Goal: Task Accomplishment & Management: Manage account settings

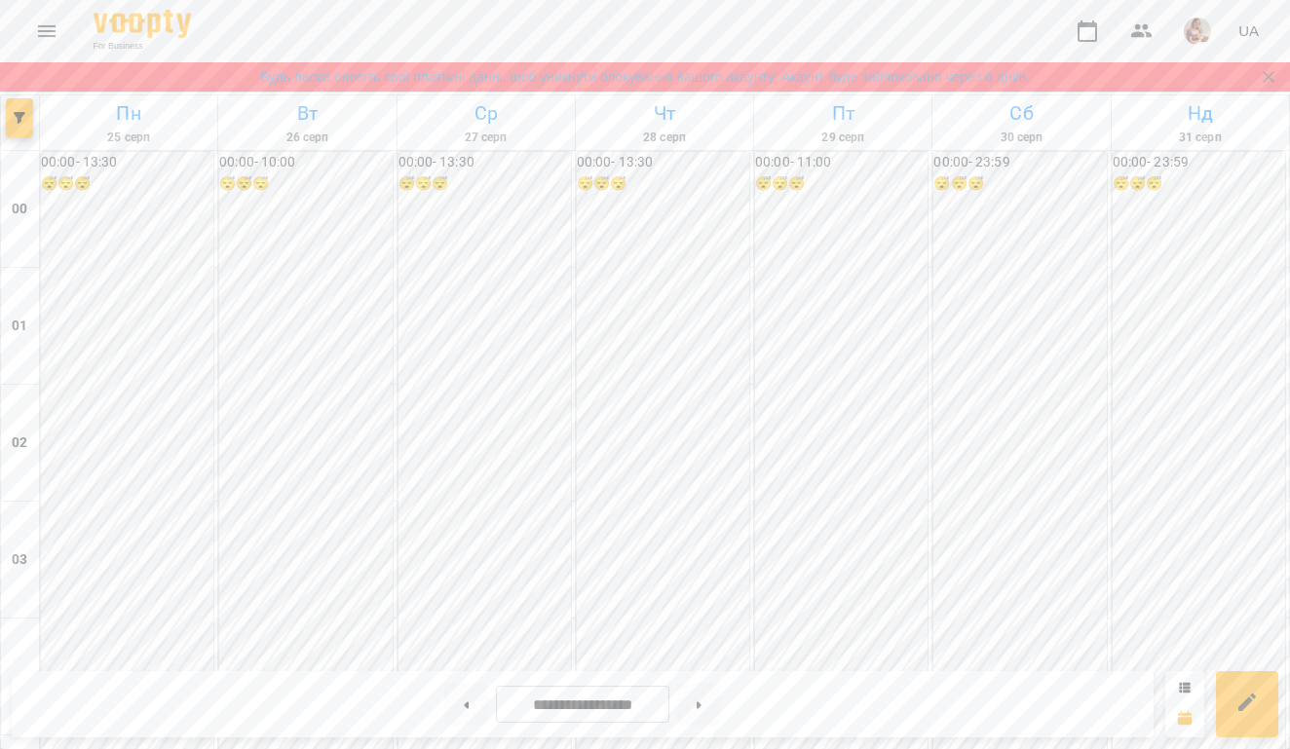
scroll to position [2249, 0]
click at [464, 706] on icon at bounding box center [466, 705] width 5 height 8
type input "**********"
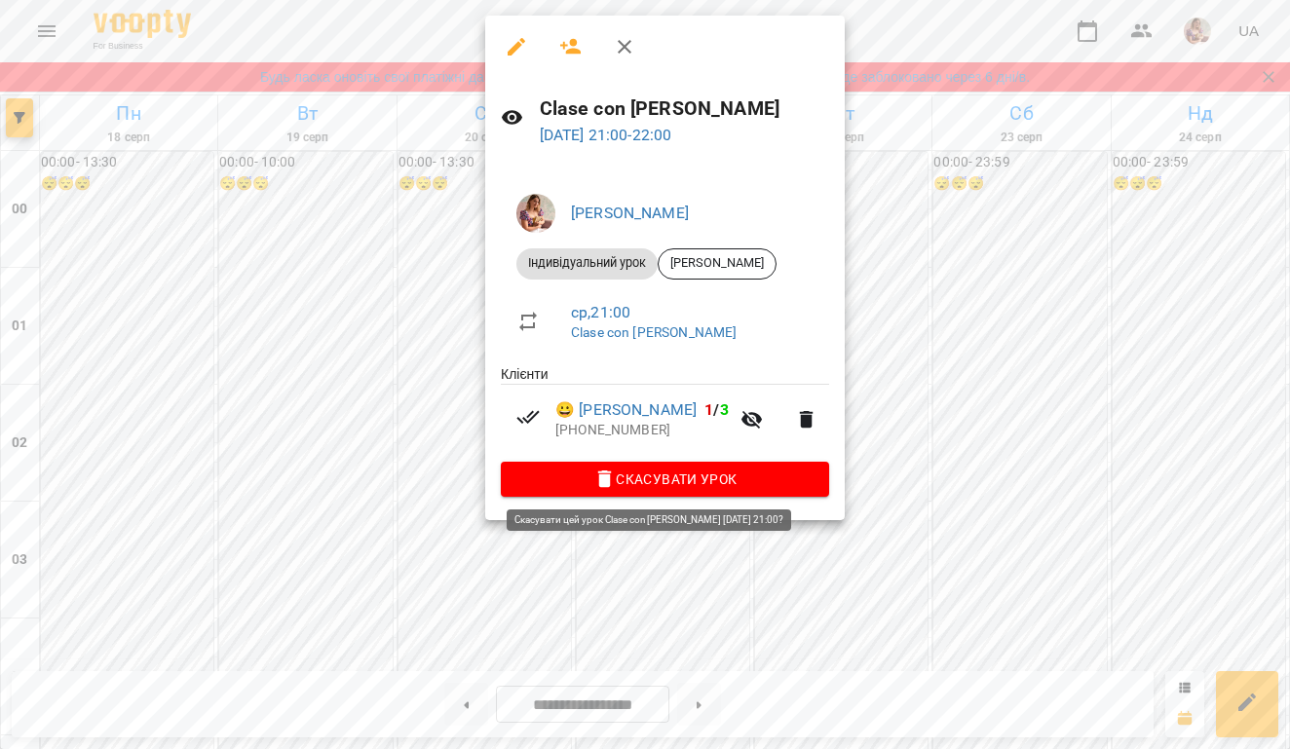
click at [556, 486] on span "Скасувати Урок" at bounding box center [664, 479] width 297 height 23
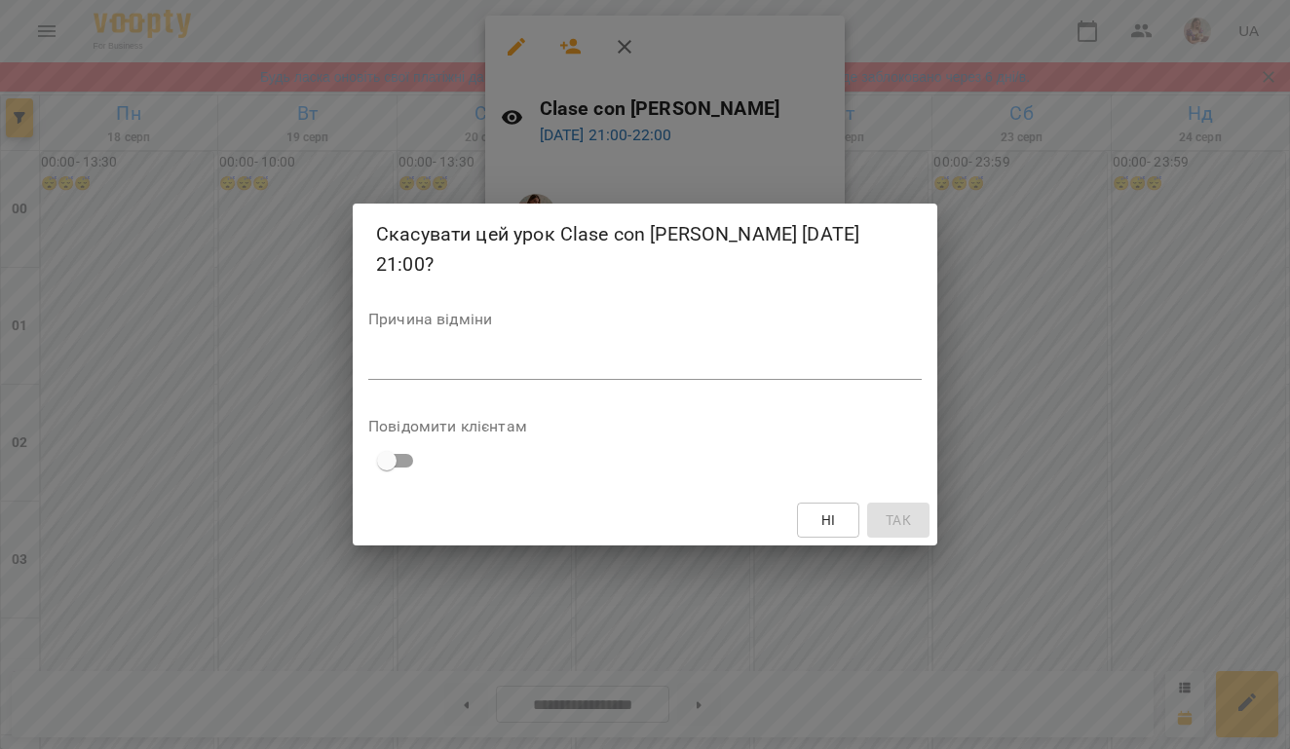
click at [577, 352] on div "*" at bounding box center [644, 365] width 553 height 30
type textarea "*"
click at [902, 522] on span "Так" at bounding box center [897, 519] width 25 height 23
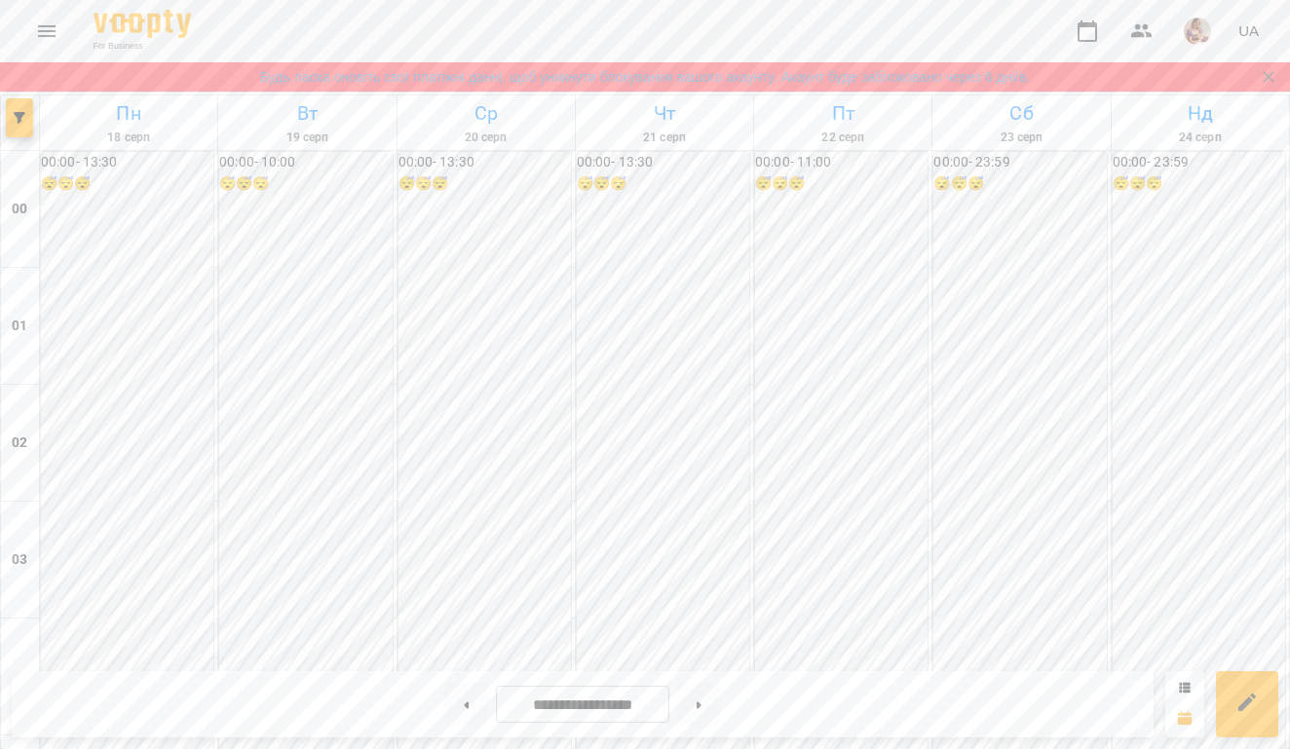
scroll to position [1625, 0]
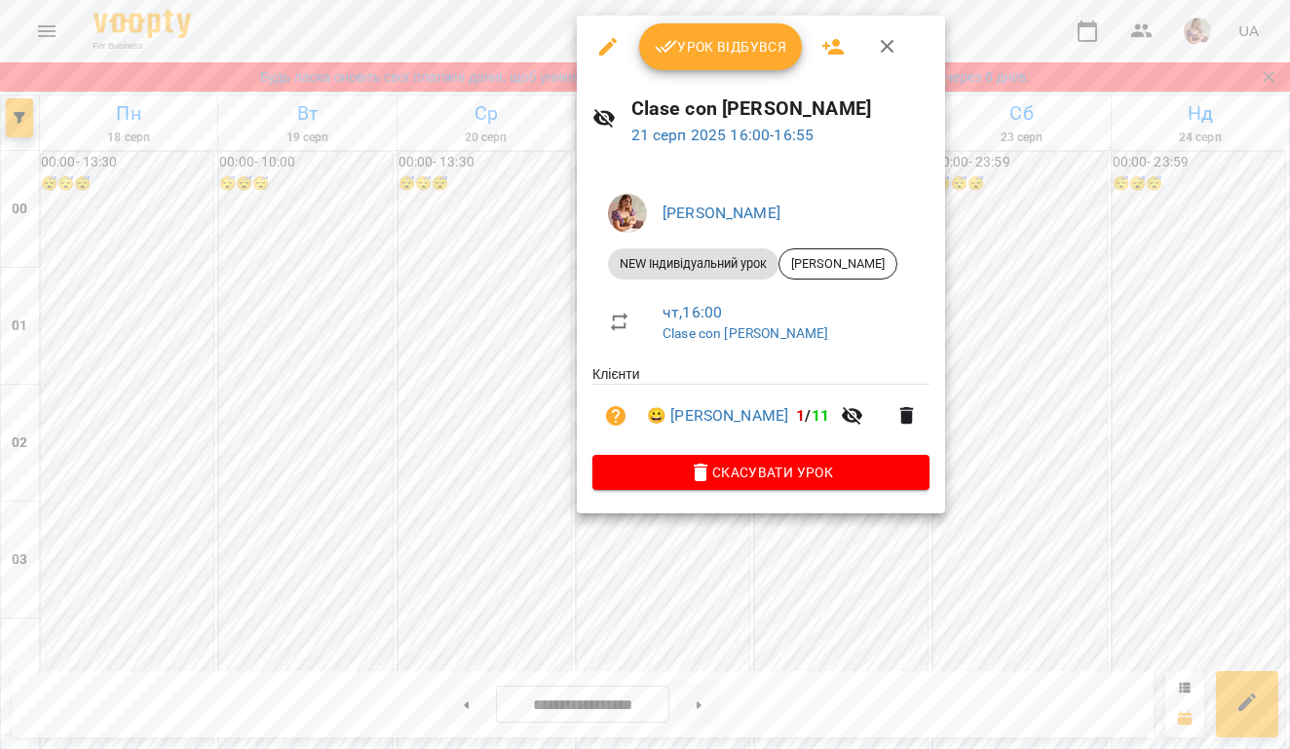
click at [690, 32] on button "Урок відбувся" at bounding box center [721, 46] width 164 height 47
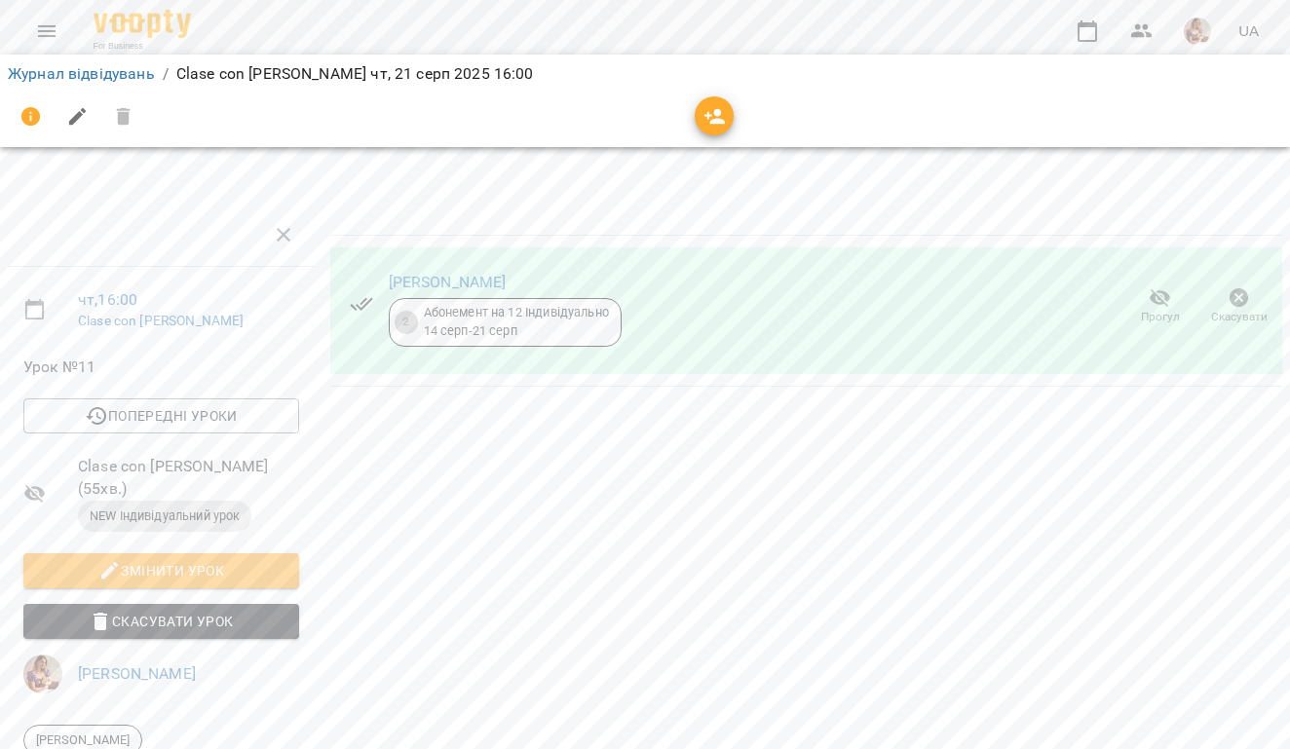
click at [77, 62] on li "Журнал відвідувань" at bounding box center [81, 73] width 147 height 23
click at [77, 76] on link "Журнал відвідувань" at bounding box center [81, 73] width 147 height 19
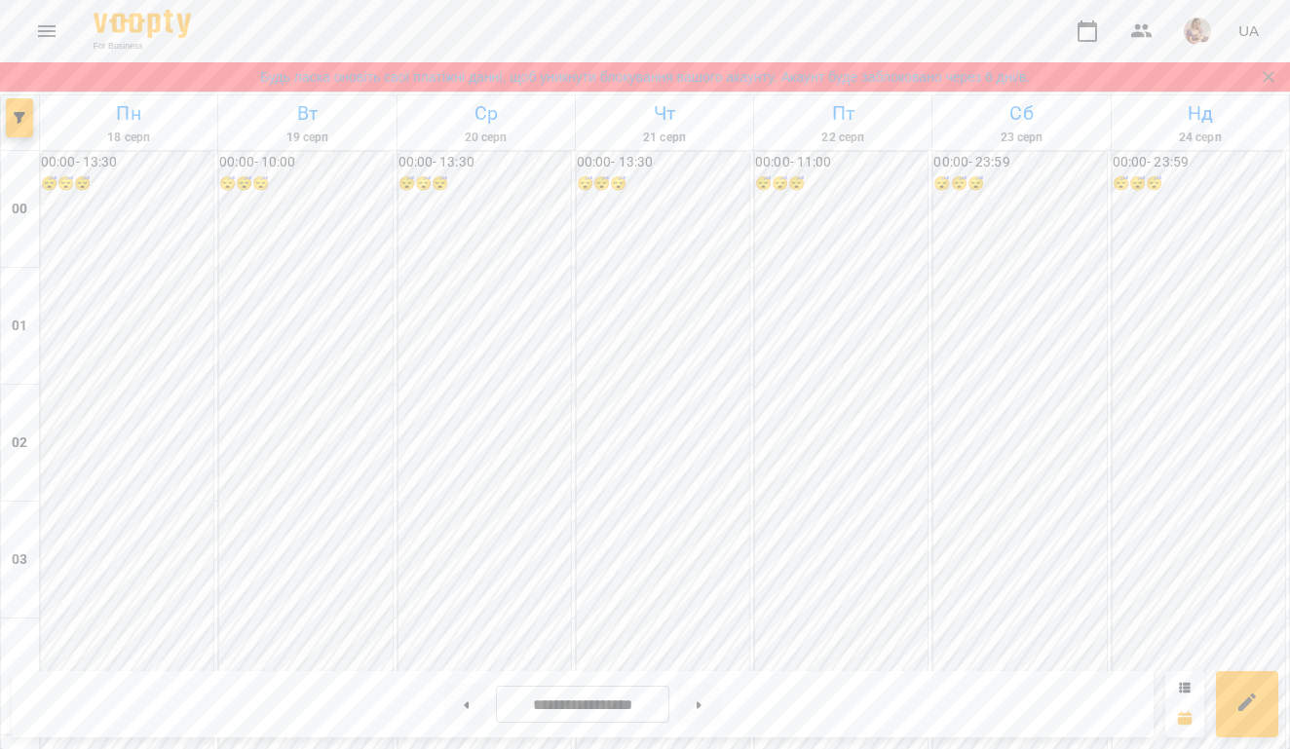
scroll to position [1264, 0]
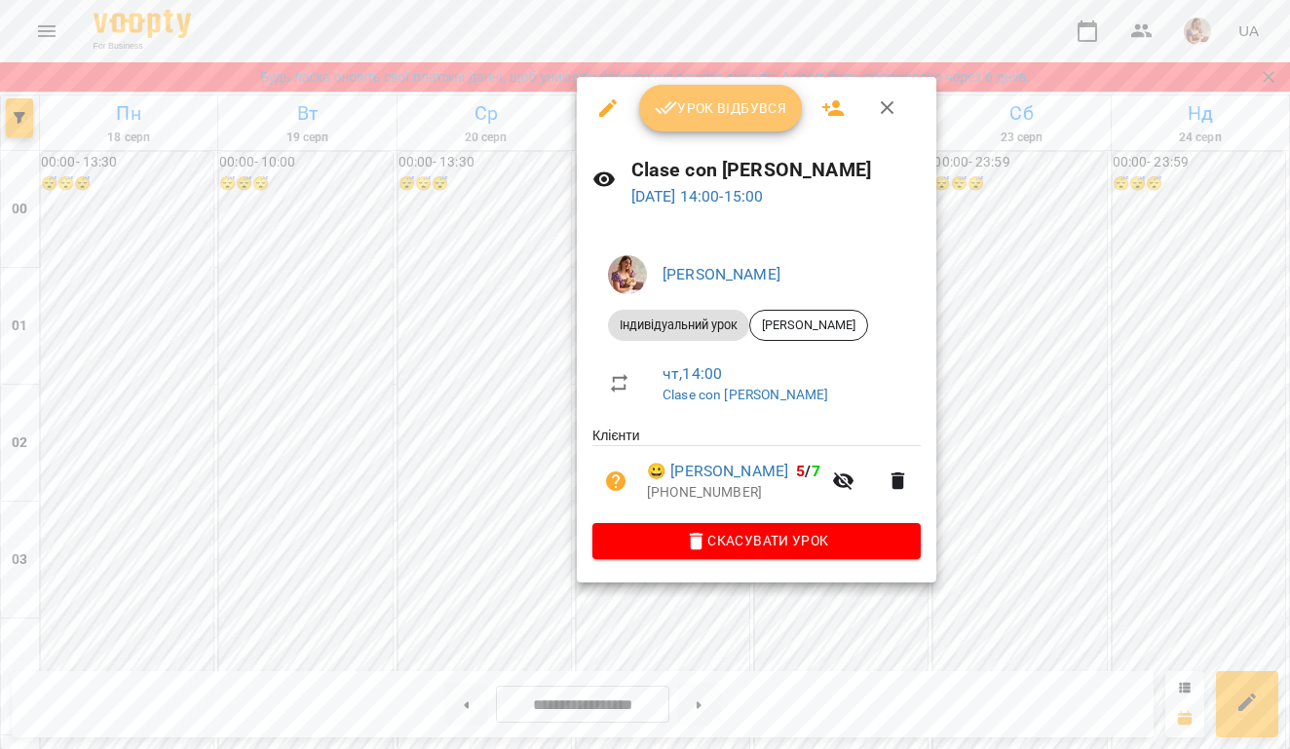
click at [713, 129] on button "Урок відбувся" at bounding box center [721, 108] width 164 height 47
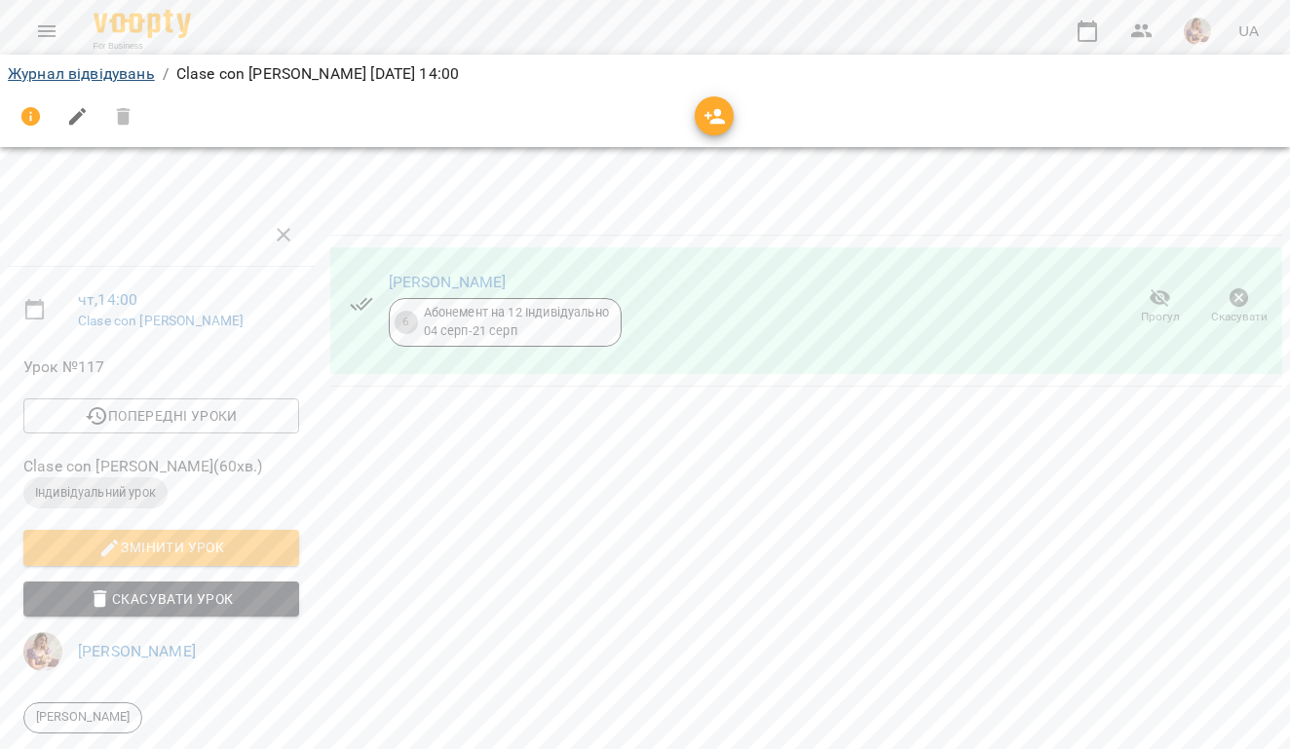
click at [122, 79] on link "Журнал відвідувань" at bounding box center [81, 73] width 147 height 19
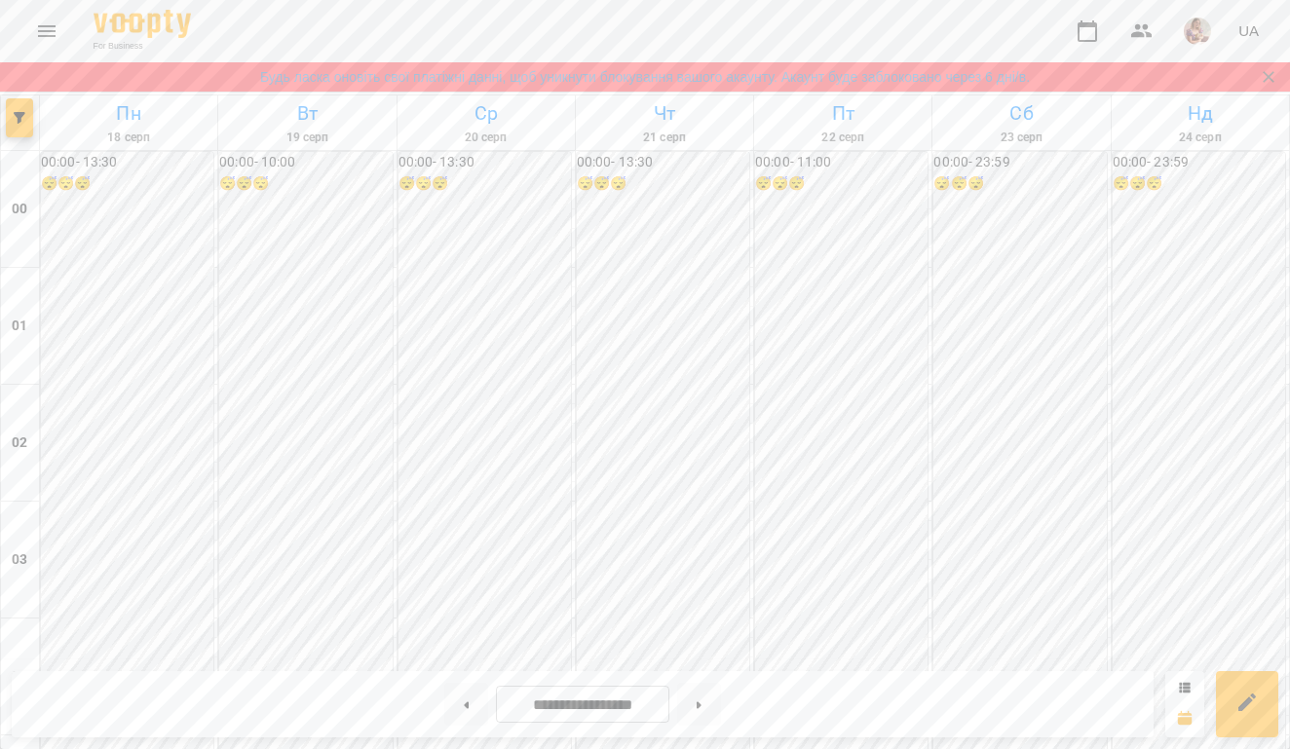
scroll to position [2294, 0]
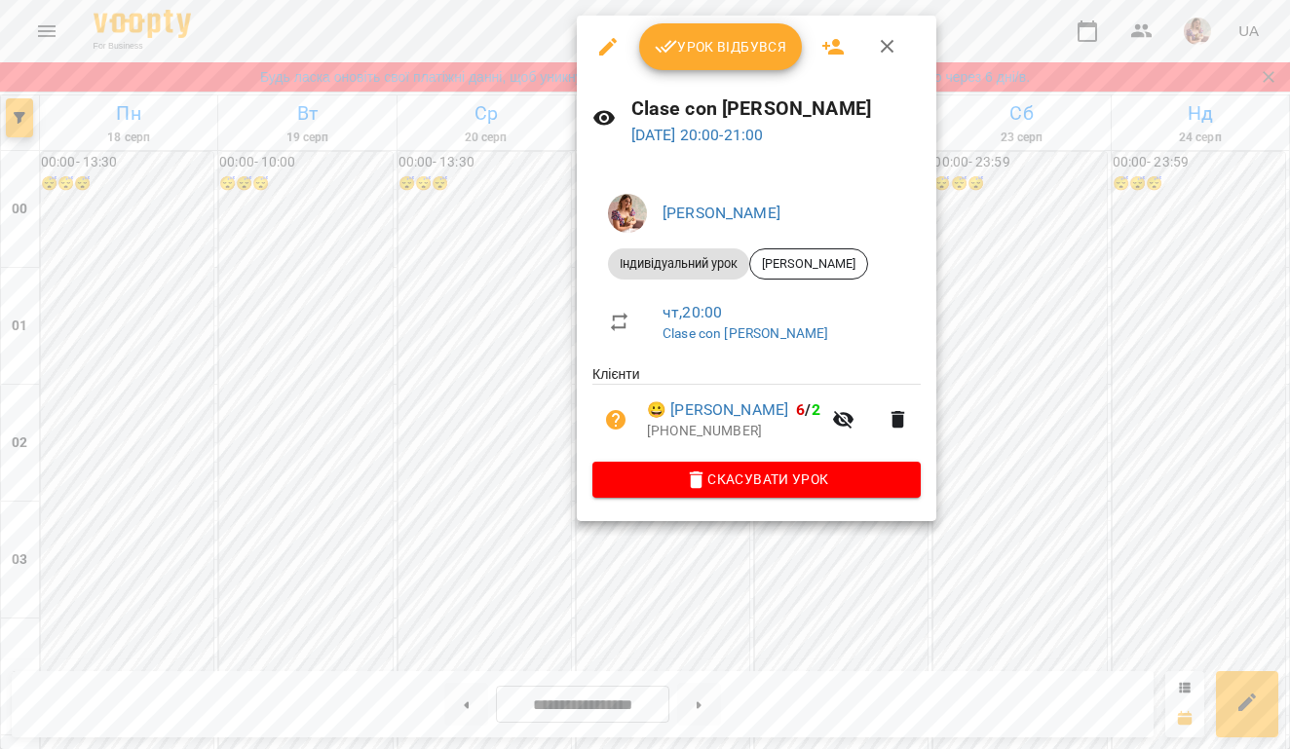
click at [662, 58] on button "Урок відбувся" at bounding box center [721, 46] width 164 height 47
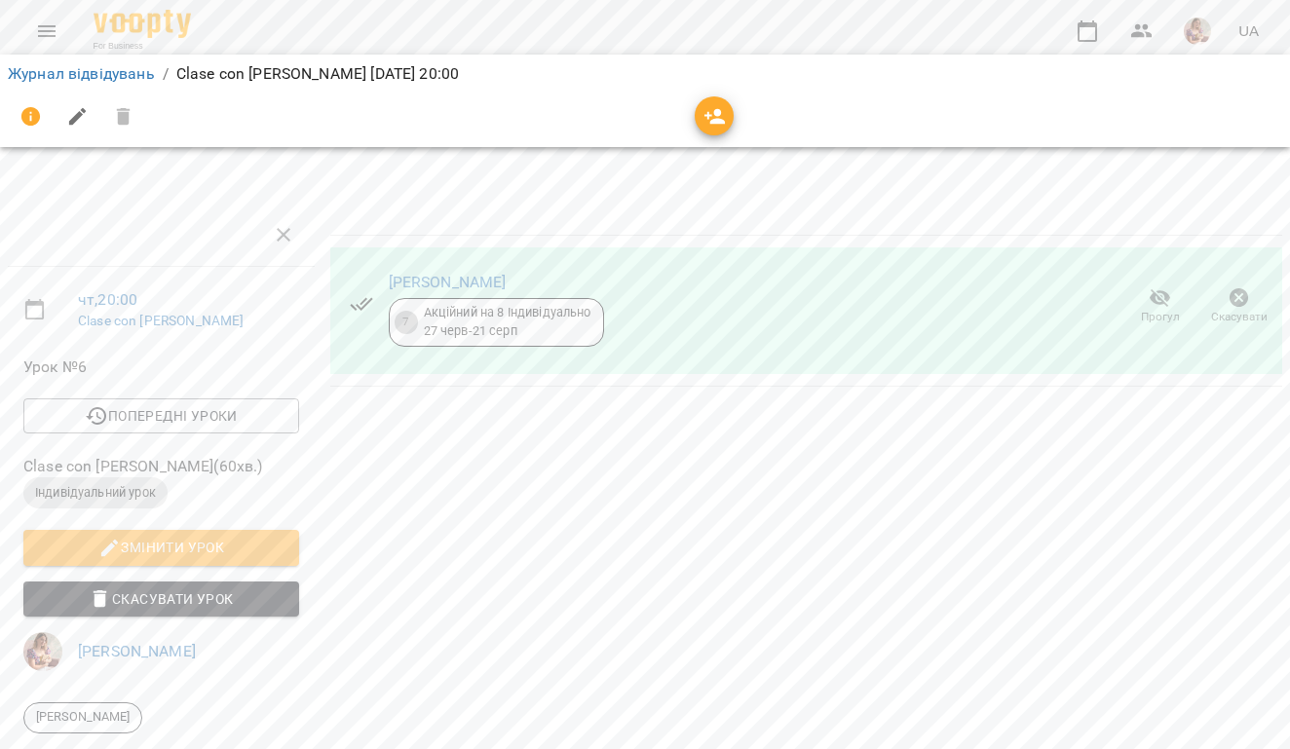
click at [70, 85] on div "Журнал відвідувань / Clase con María Lavruk чт, 21 серп 2025 20:00" at bounding box center [645, 73] width 1282 height 31
click at [72, 77] on link "Журнал відвідувань" at bounding box center [81, 73] width 147 height 19
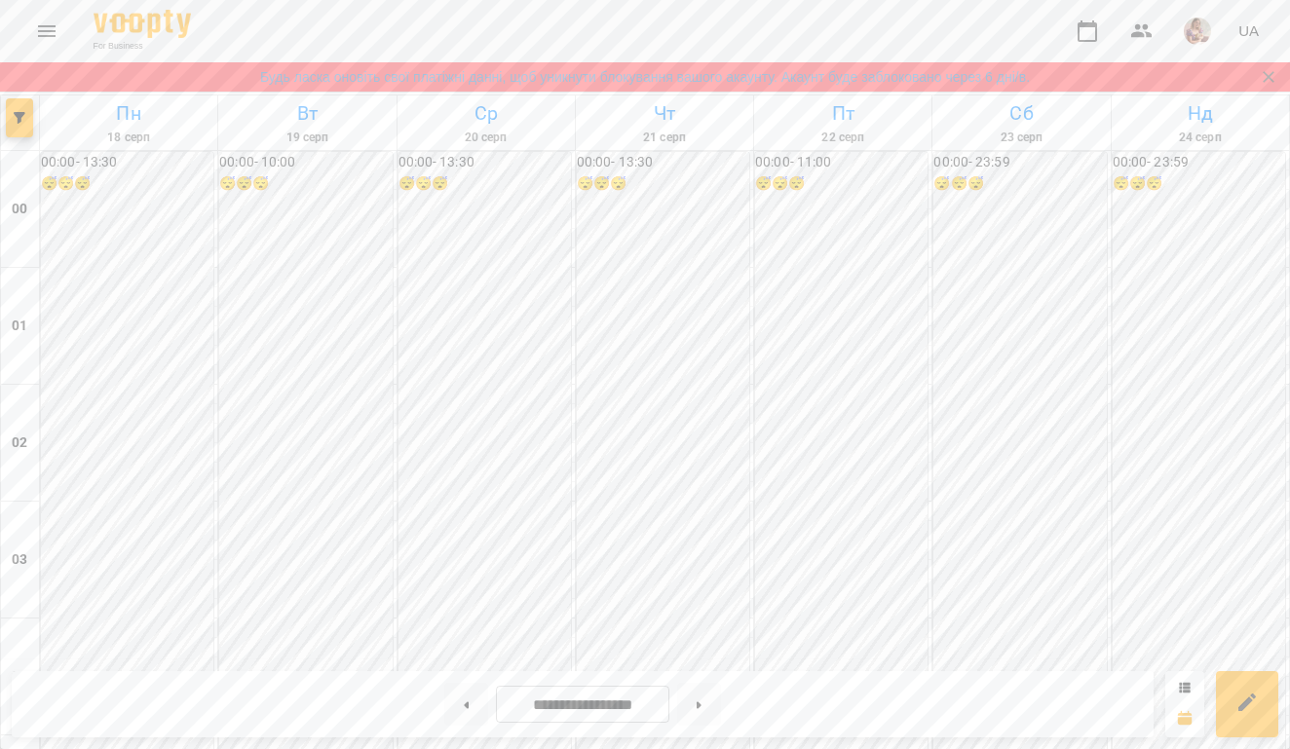
scroll to position [2294, 0]
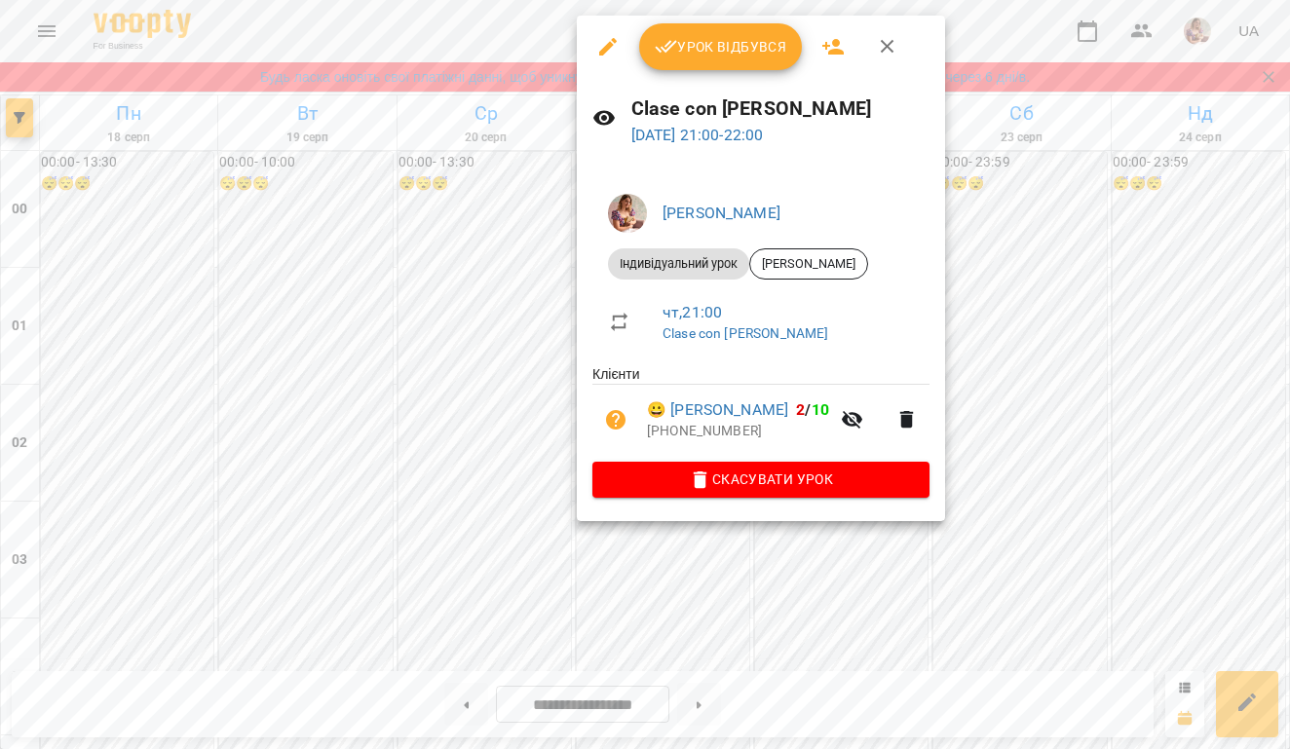
click at [688, 39] on span "Урок відбувся" at bounding box center [721, 46] width 132 height 23
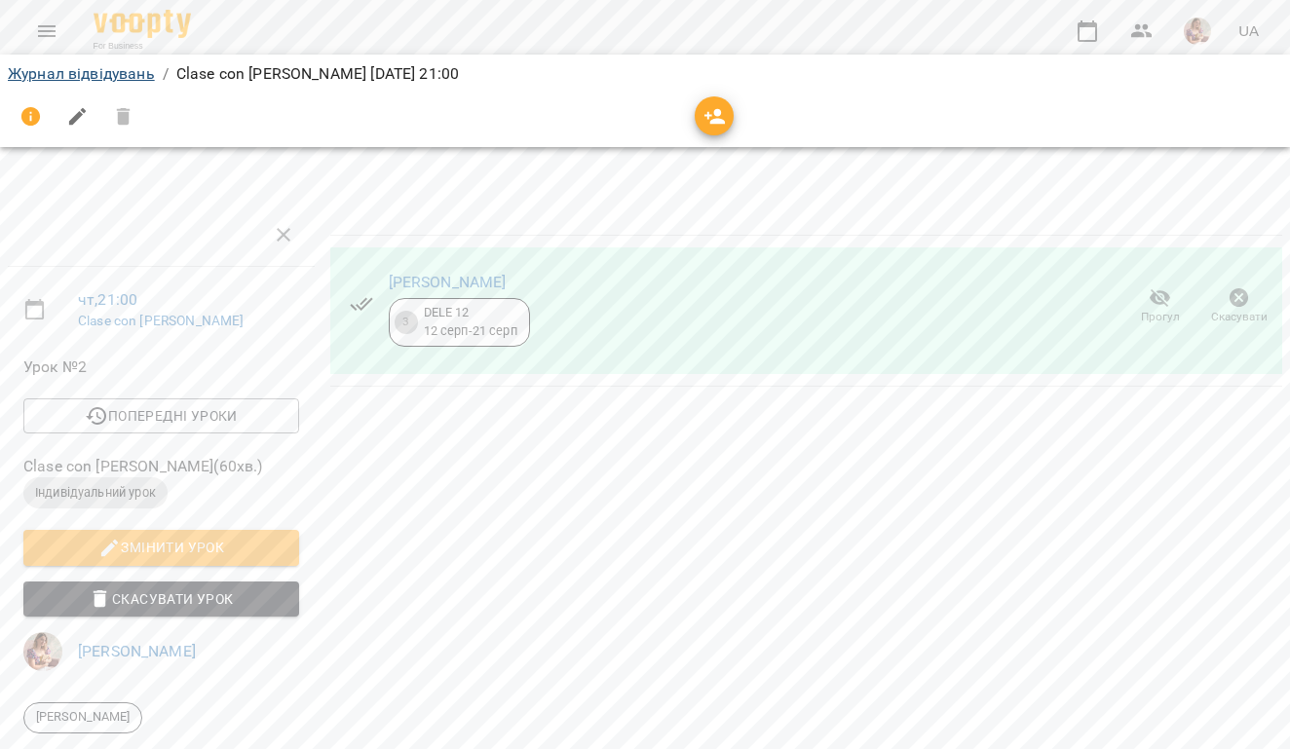
click at [119, 71] on link "Журнал відвідувань" at bounding box center [81, 73] width 147 height 19
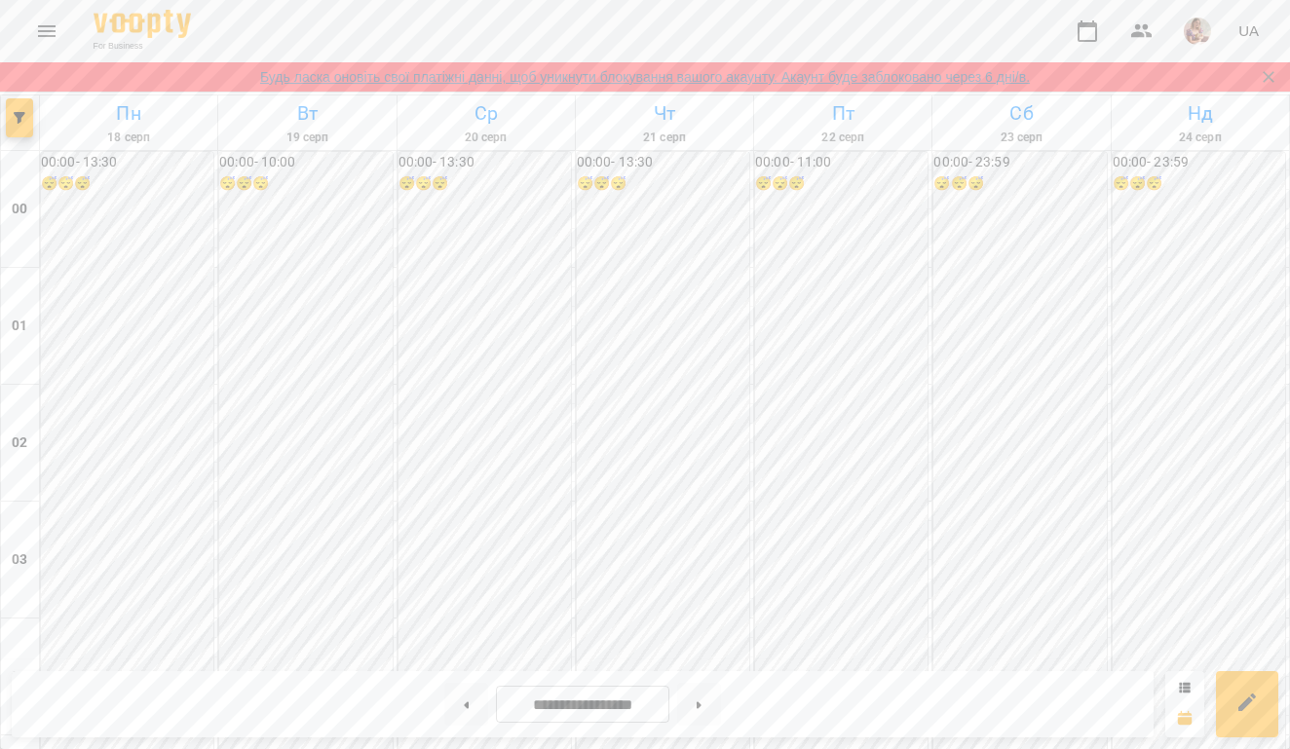
click at [897, 75] on link "Будь ласка оновіть свої платіжні данні, щоб уникнути блокування вашого акаунту.…" at bounding box center [644, 76] width 769 height 19
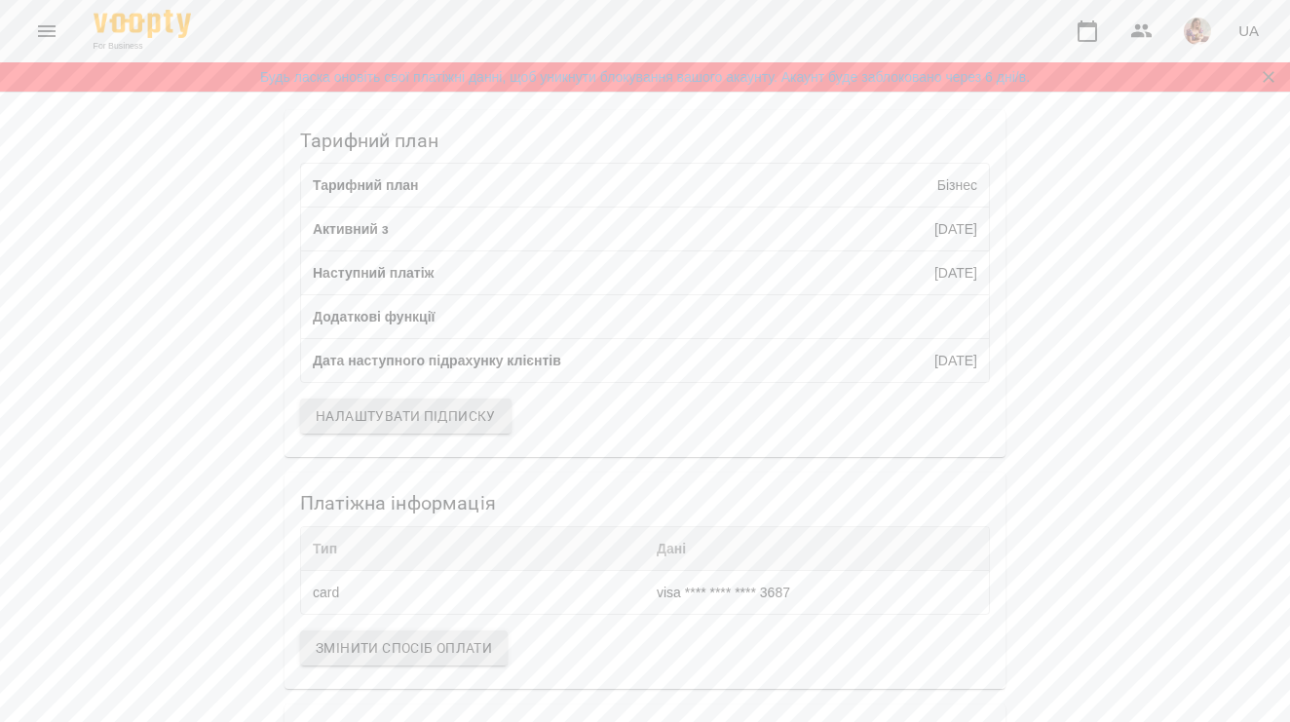
scroll to position [347, 0]
click at [188, 19] on img at bounding box center [142, 24] width 97 height 28
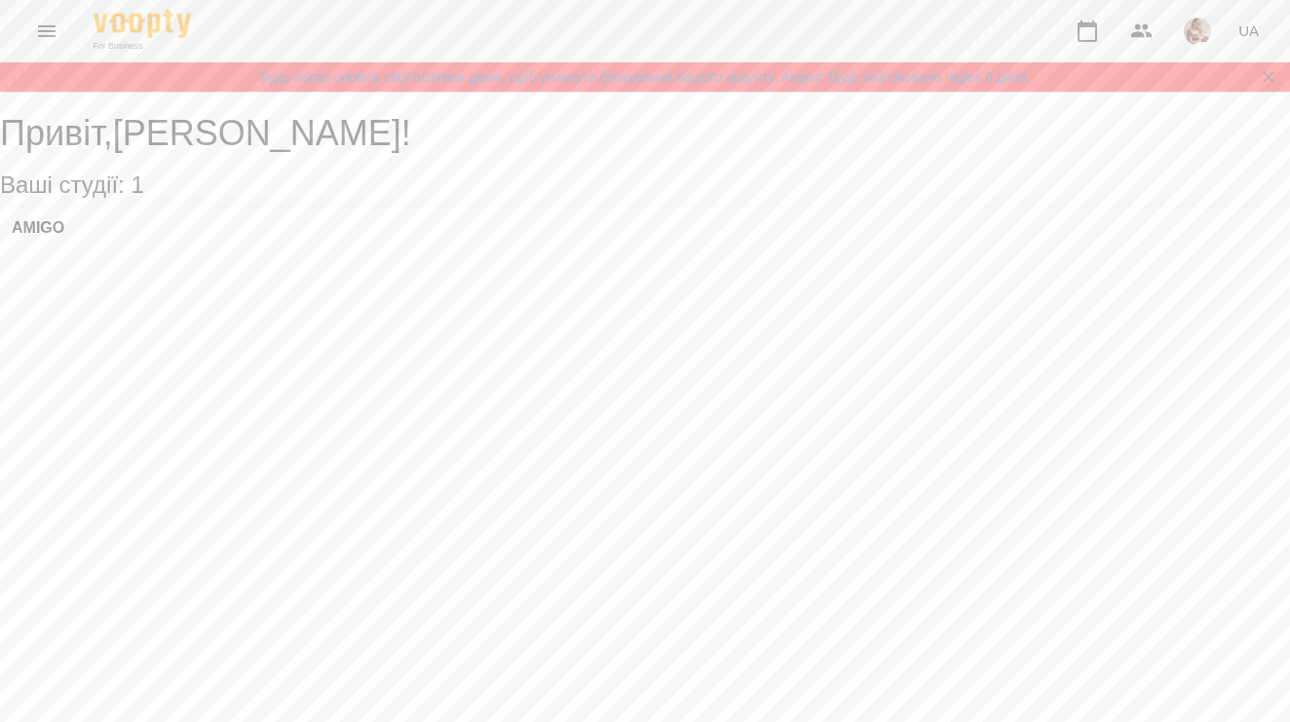
click at [143, 260] on div "AMIGO" at bounding box center [645, 233] width 1290 height 53
click at [45, 31] on icon "Menu" at bounding box center [47, 31] width 18 height 12
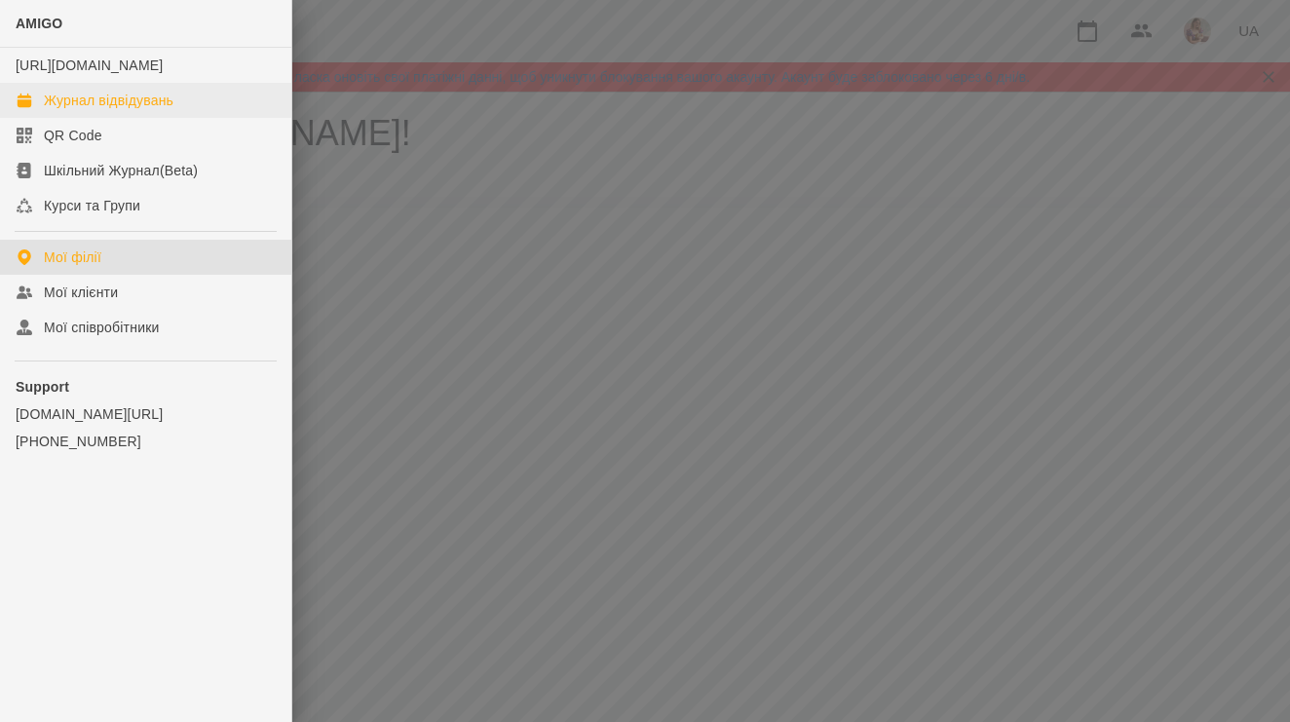
click at [70, 118] on link "Журнал відвідувань" at bounding box center [145, 100] width 291 height 35
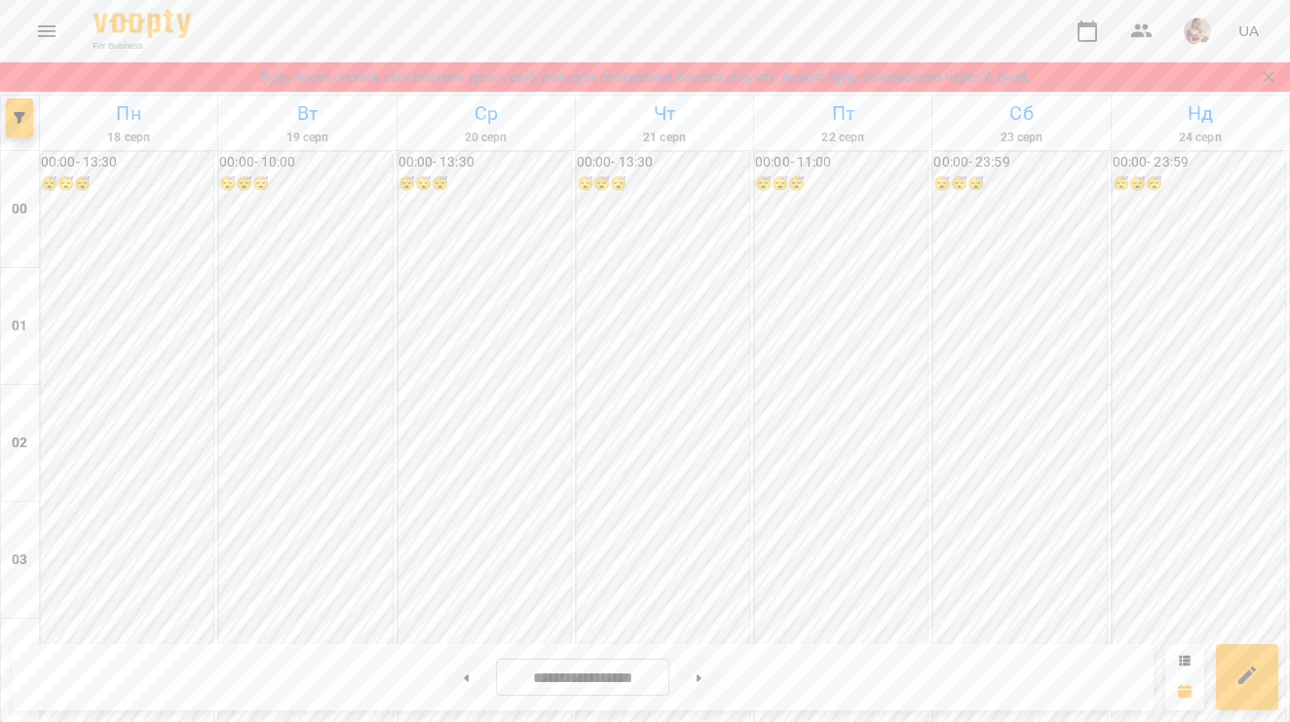
scroll to position [1171, 0]
